Goal: Task Accomplishment & Management: Manage account settings

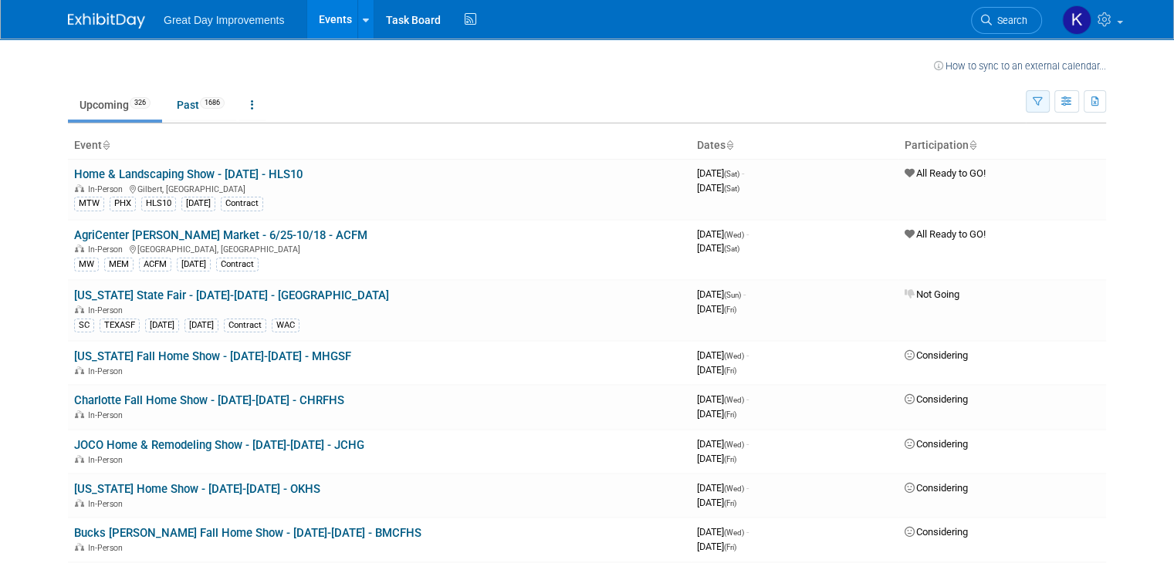
click at [1043, 104] on button "button" at bounding box center [1038, 101] width 24 height 22
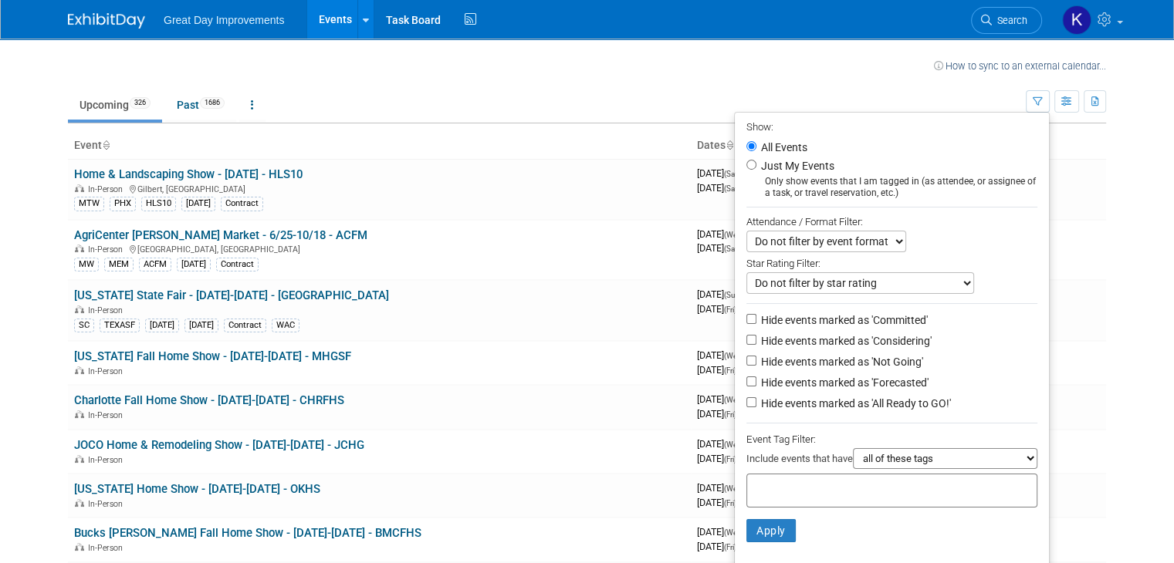
click at [825, 492] on input "text" at bounding box center [814, 488] width 123 height 15
type input "gc"
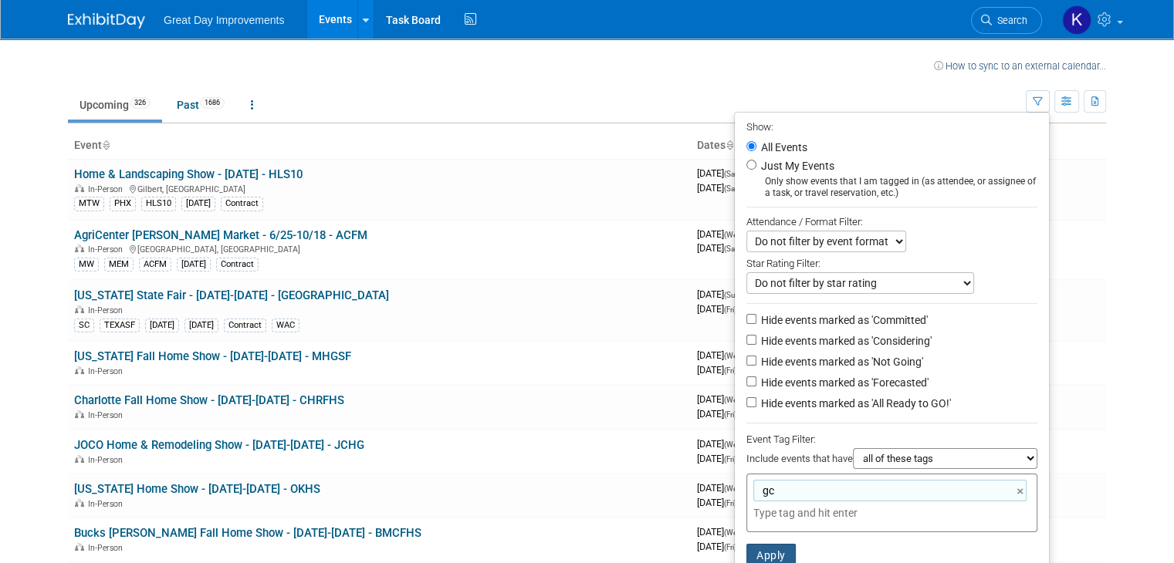
click at [796, 547] on button "Apply" at bounding box center [770, 555] width 49 height 23
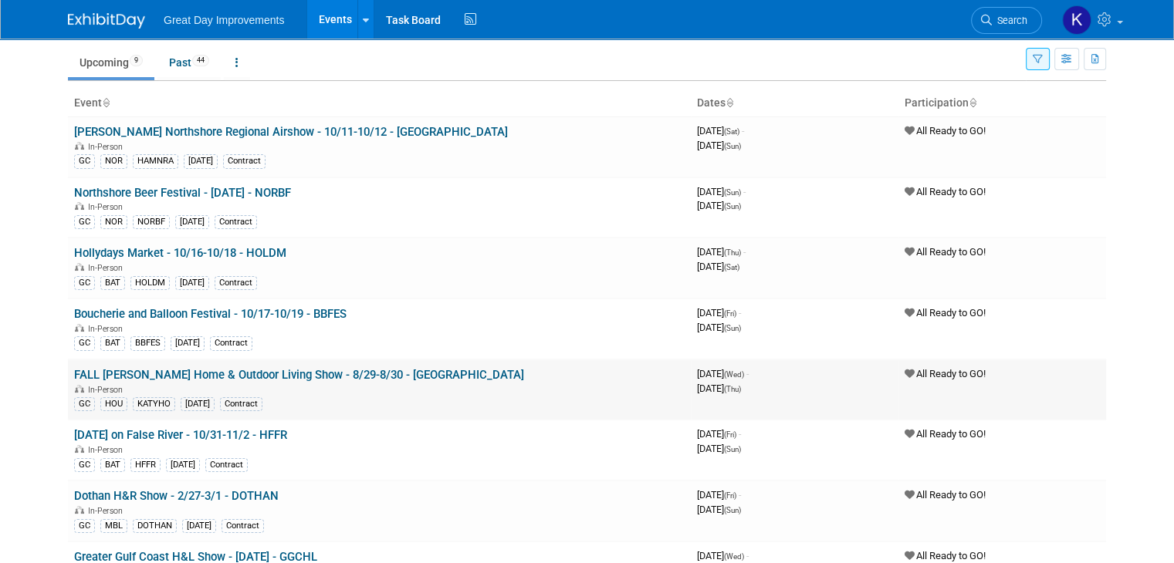
scroll to position [77, 0]
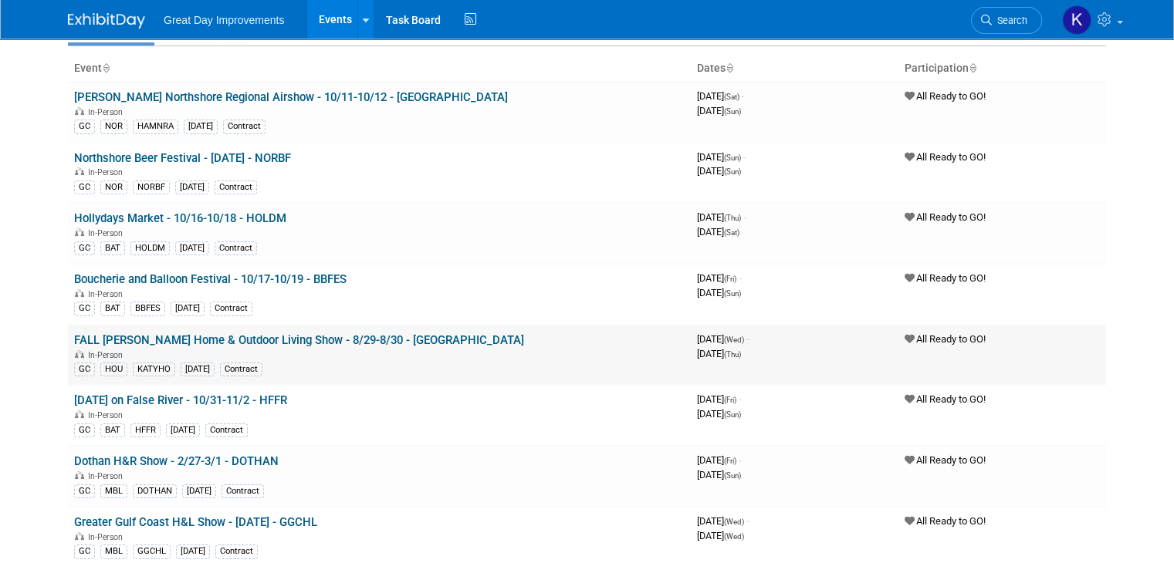
click at [244, 337] on link "FALL [PERSON_NAME] Home & Outdoor Living Show - 8/29-8/30 - [GEOGRAPHIC_DATA]" at bounding box center [299, 340] width 450 height 14
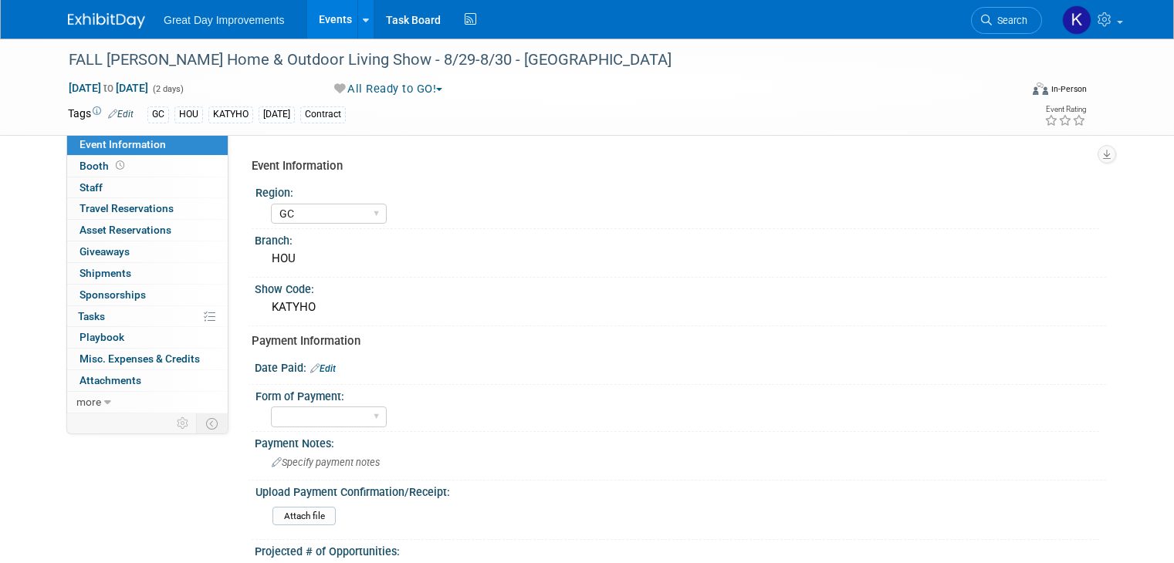
select select "GC"
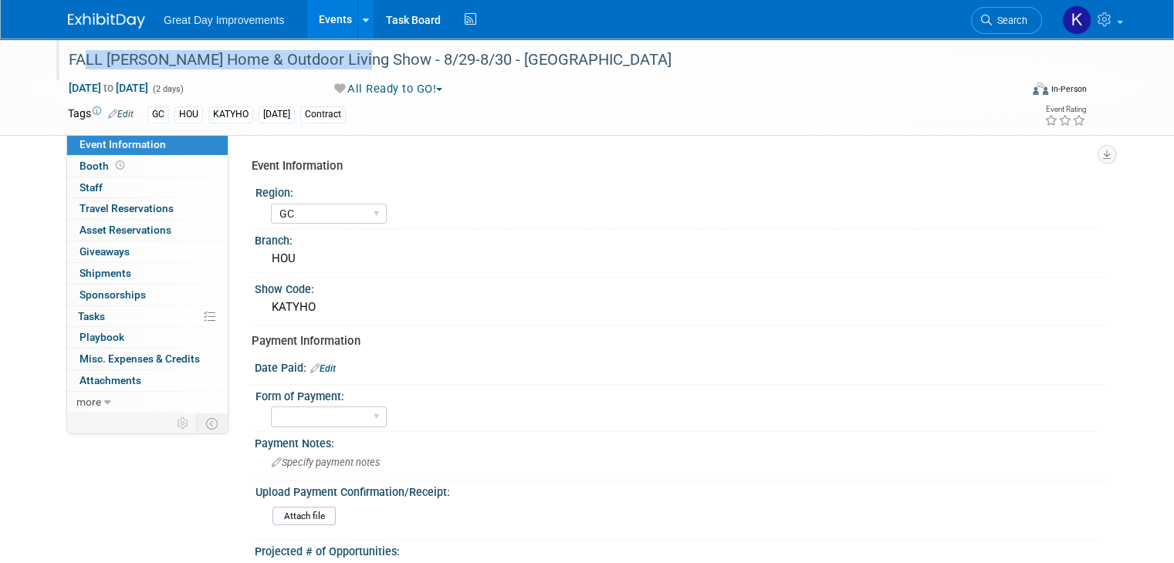
drag, startPoint x: 54, startPoint y: 53, endPoint x: 326, endPoint y: 65, distance: 272.7
click at [326, 65] on div "FALL [PERSON_NAME] Home & Outdoor Living Show - 8/29-8/30 - [GEOGRAPHIC_DATA]" at bounding box center [531, 60] width 937 height 28
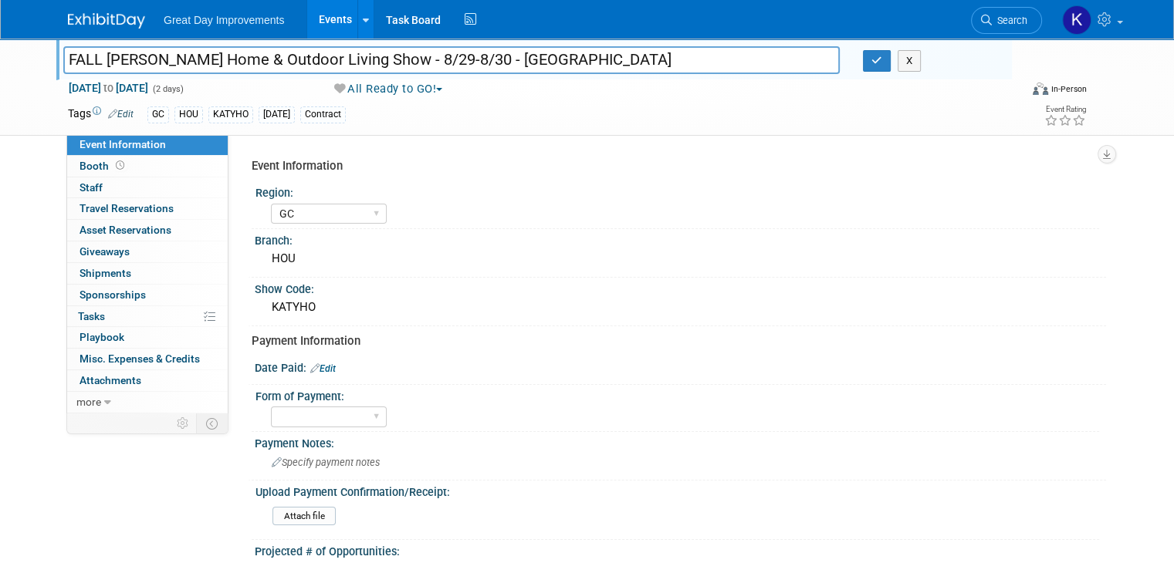
drag, startPoint x: 314, startPoint y: 57, endPoint x: 584, endPoint y: 59, distance: 270.1
click at [584, 59] on input "FALL [PERSON_NAME] Home & Outdoor Living Show - 8/29-8/30 - [GEOGRAPHIC_DATA]" at bounding box center [451, 59] width 776 height 27
drag, startPoint x: 327, startPoint y: 58, endPoint x: 29, endPoint y: 46, distance: 298.9
click at [29, 47] on div "FALL Katy Home & Outdoor Living Show - 8/29-8/30 - KATYHO FALL Katy Home & Outd…" at bounding box center [587, 87] width 1174 height 97
